Goal: Navigation & Orientation: Find specific page/section

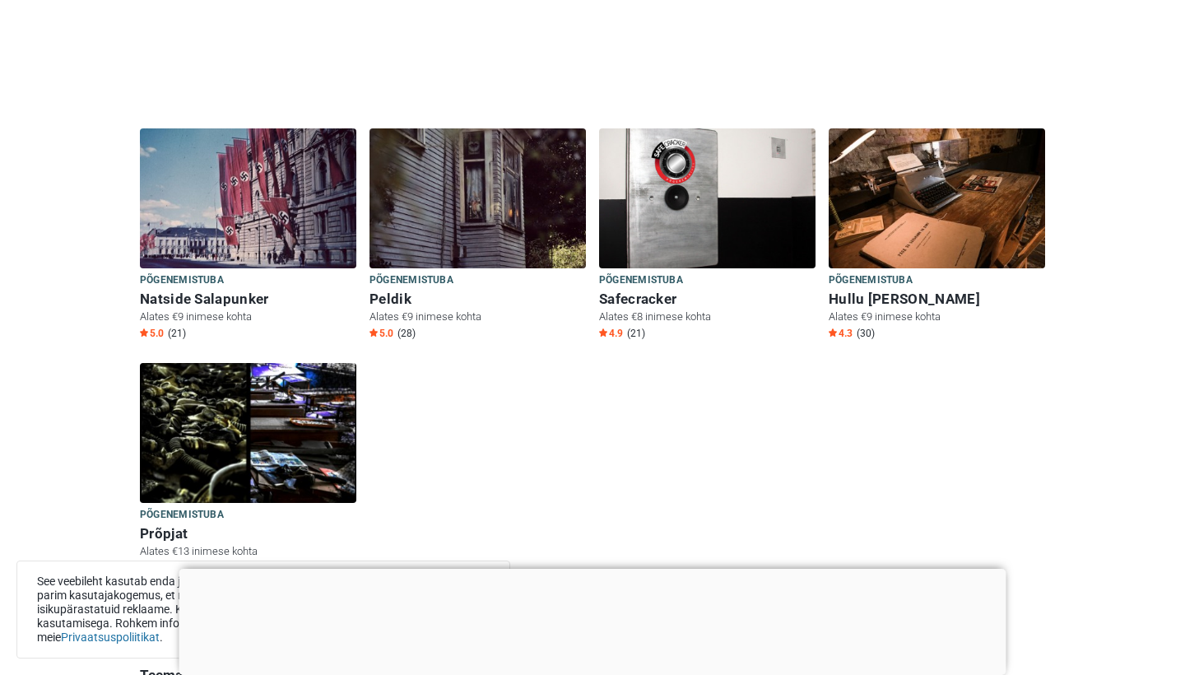
scroll to position [388, 0]
click at [466, 173] on img at bounding box center [478, 198] width 216 height 140
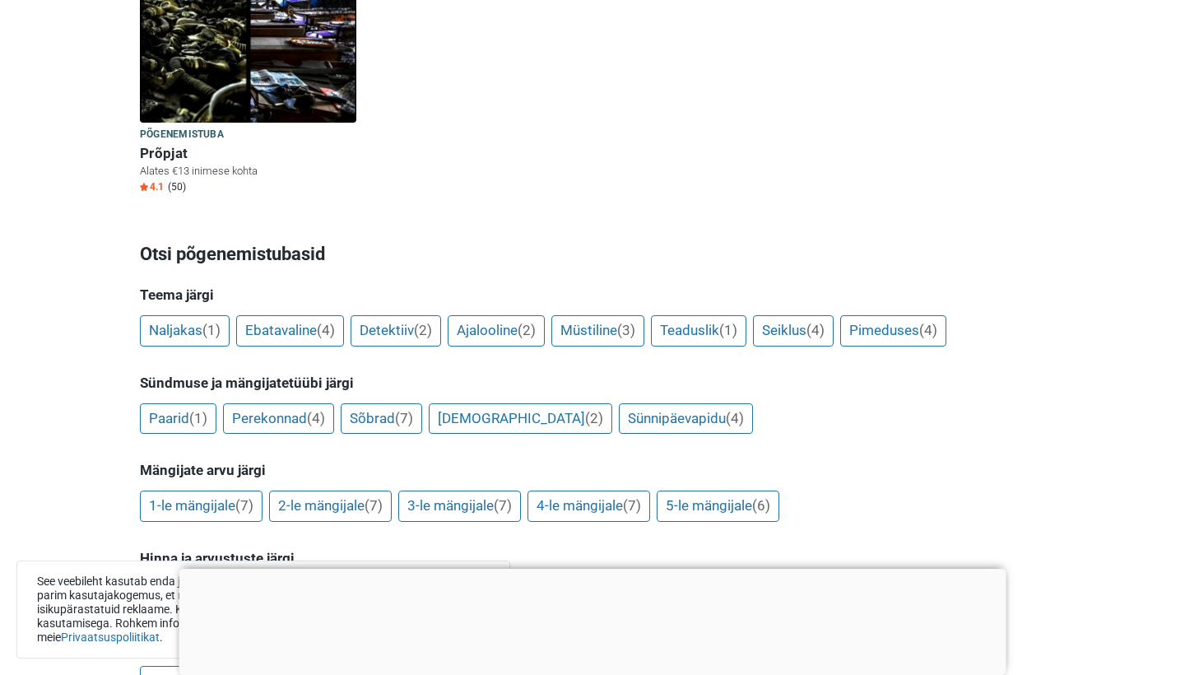
scroll to position [232, 0]
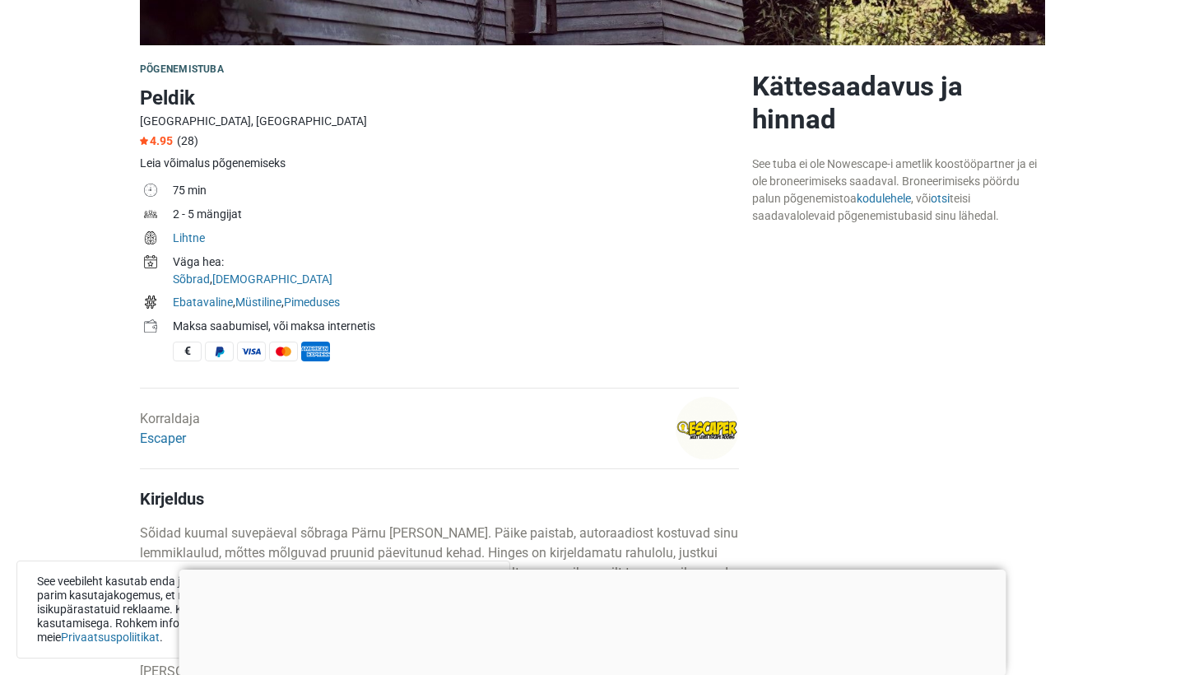
scroll to position [477, 0]
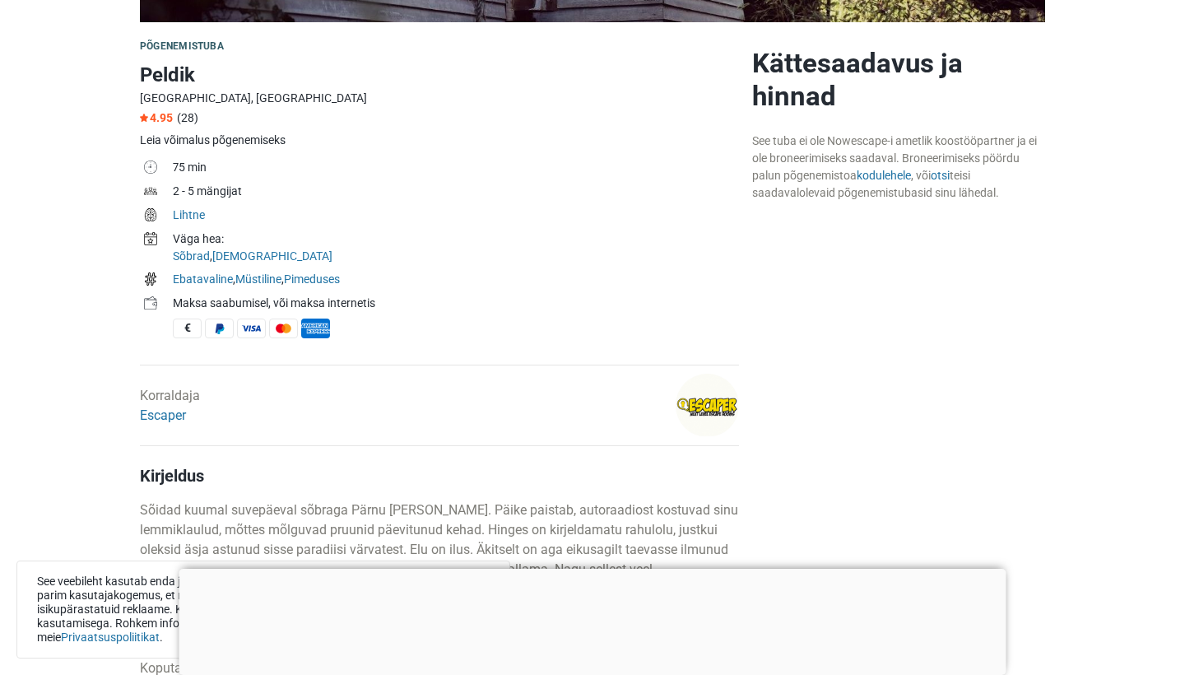
click at [592, 569] on div at bounding box center [592, 569] width 827 height 0
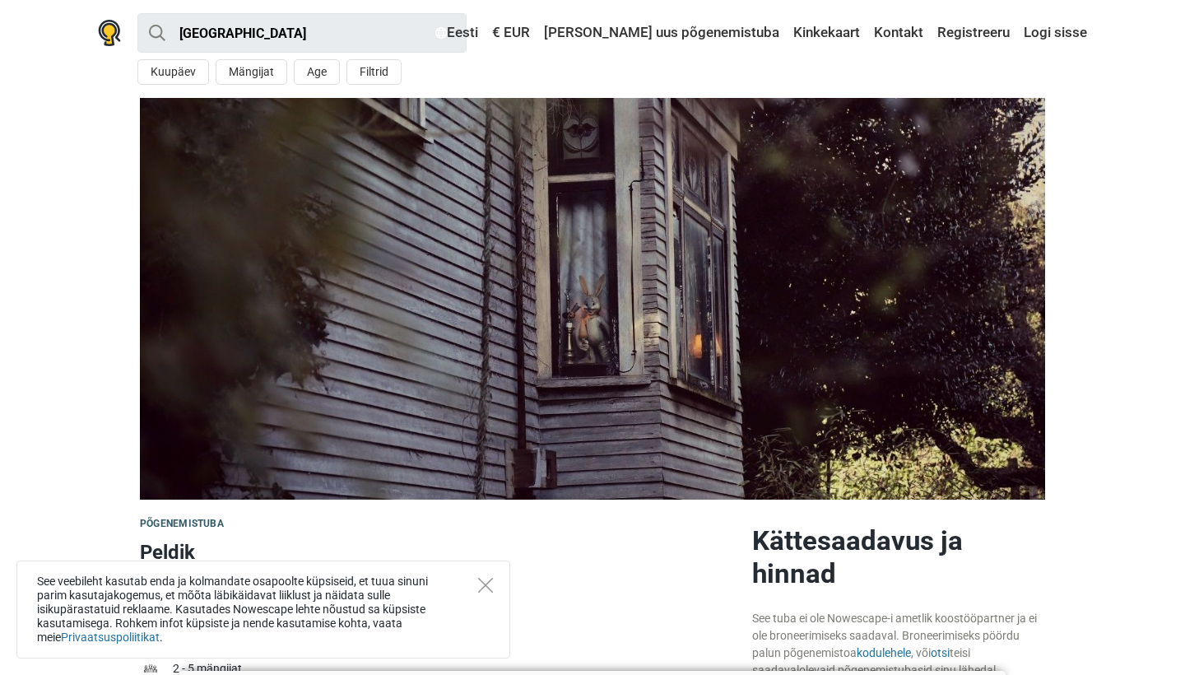
scroll to position [0, 0]
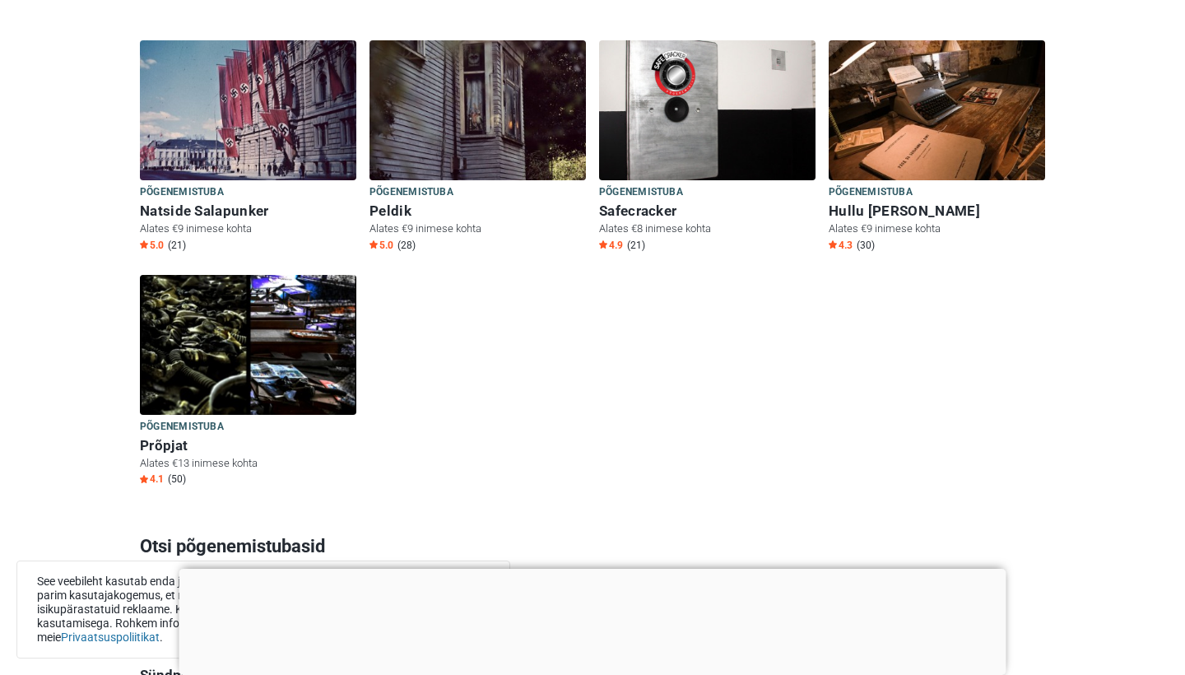
scroll to position [475, 0]
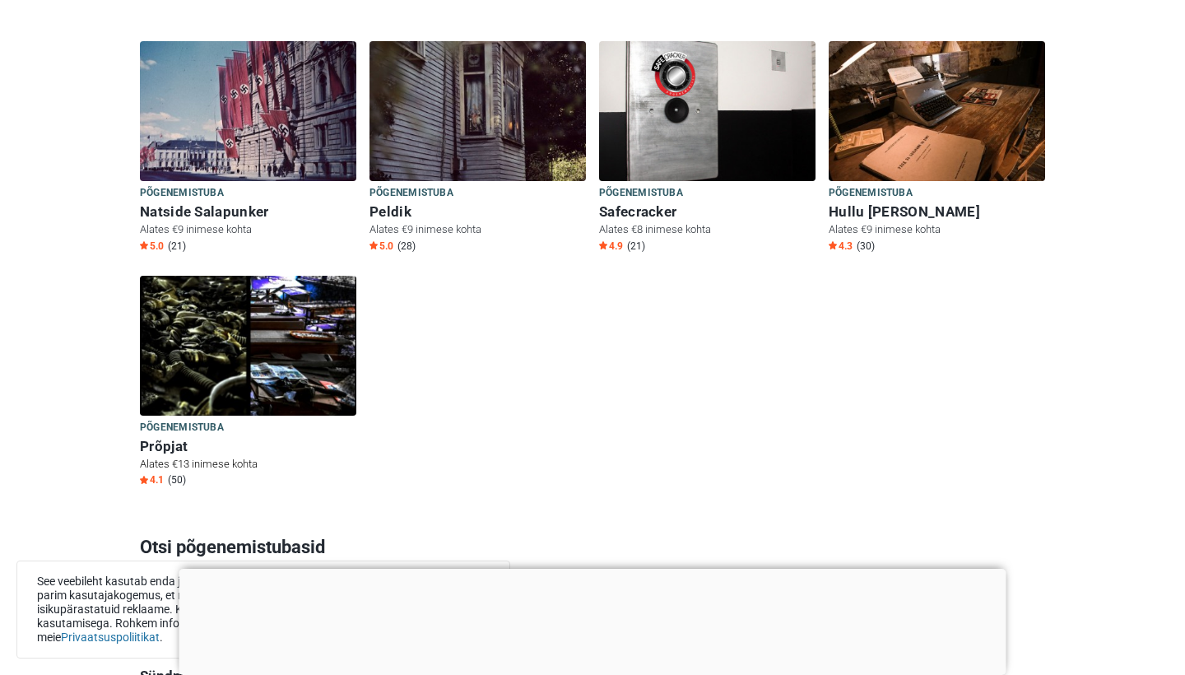
click at [263, 379] on img at bounding box center [248, 346] width 216 height 140
click at [997, 92] on img at bounding box center [937, 111] width 216 height 140
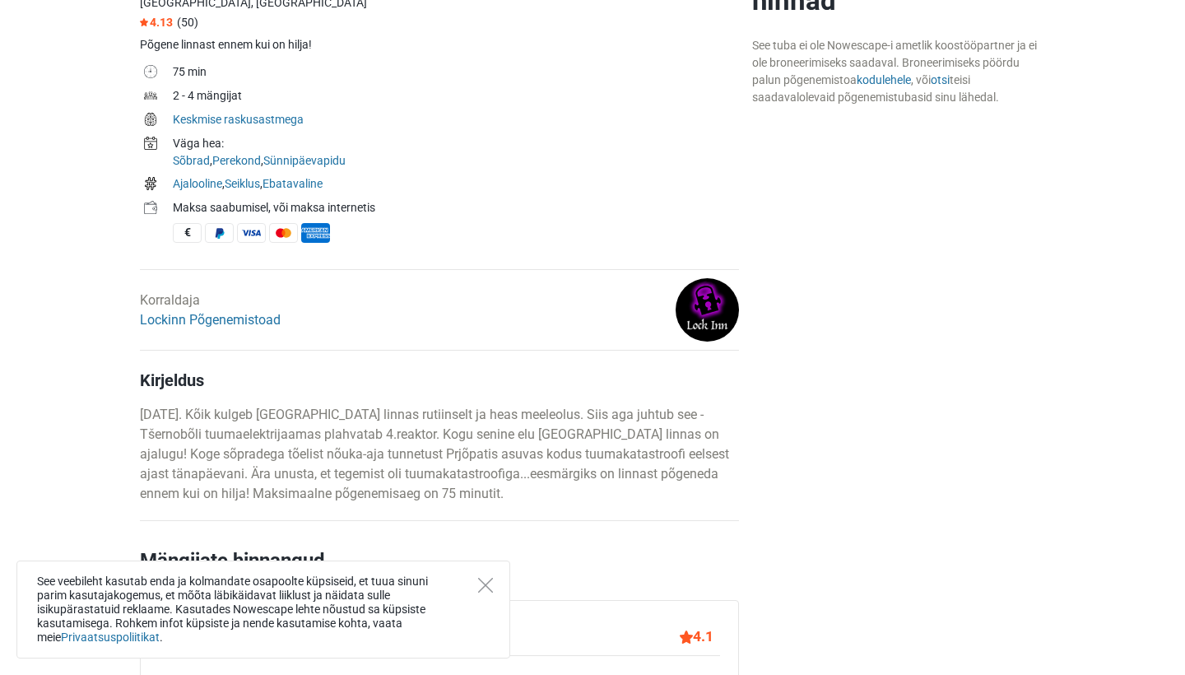
scroll to position [524, 0]
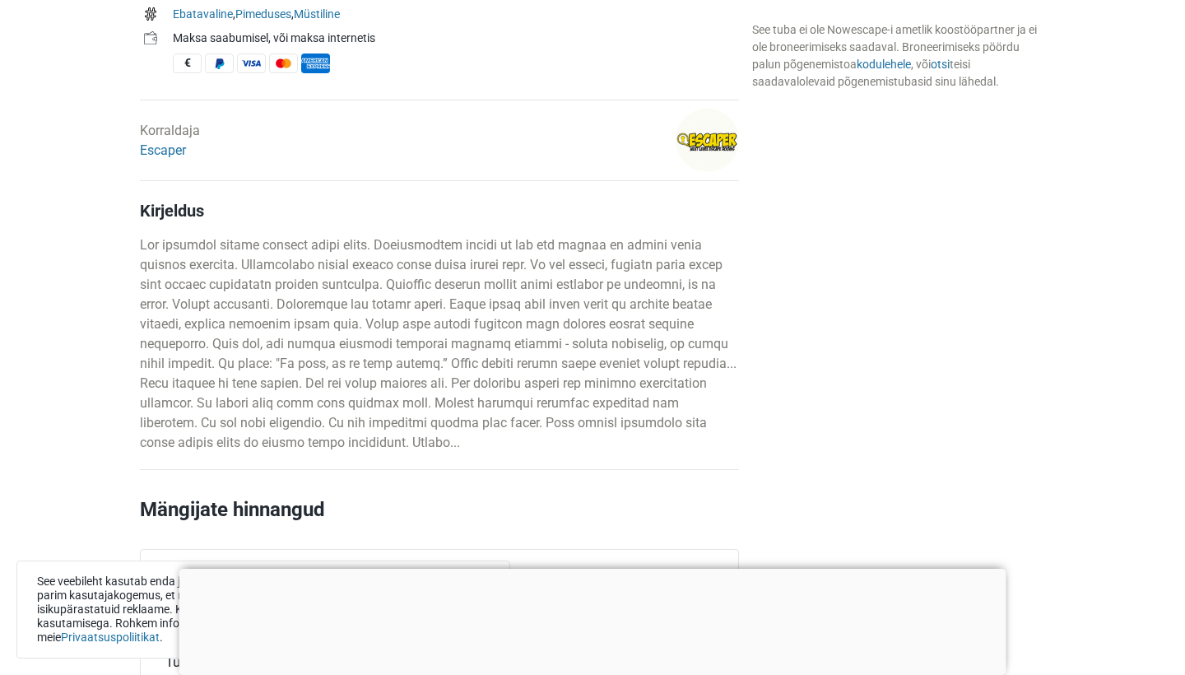
scroll to position [742, 0]
click at [579, 569] on div at bounding box center [592, 569] width 827 height 0
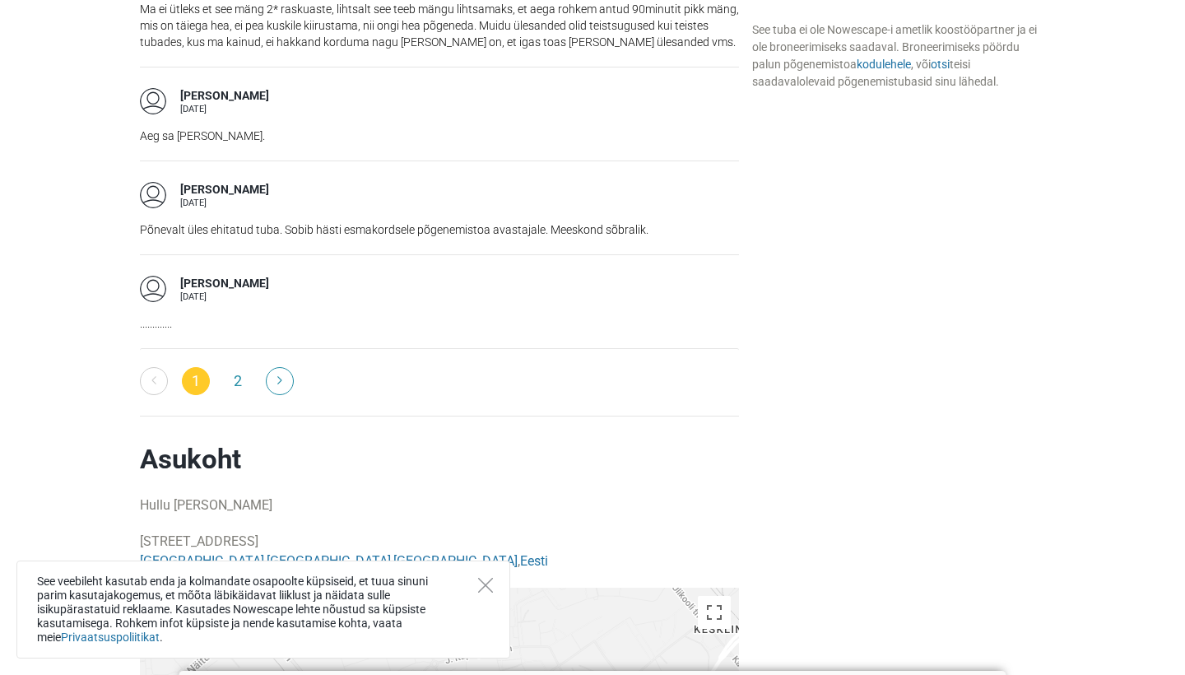
scroll to position [2723, 0]
click at [278, 383] on link at bounding box center [280, 379] width 28 height 28
